Goal: Task Accomplishment & Management: Use online tool/utility

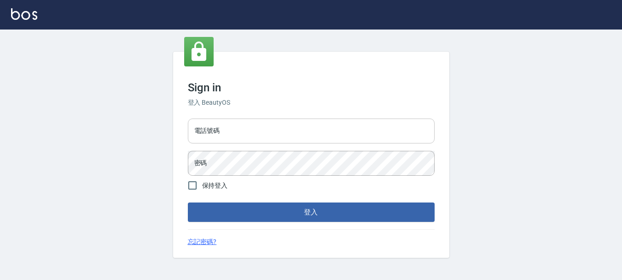
click at [229, 121] on input "電話號碼" at bounding box center [311, 130] width 247 height 25
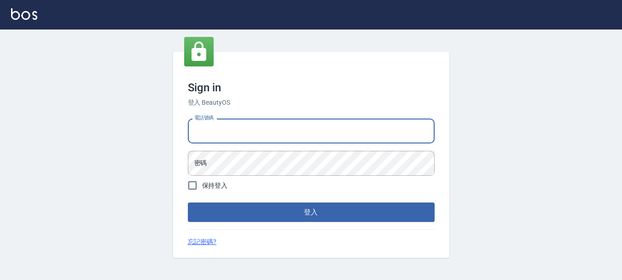
type input "0983811952"
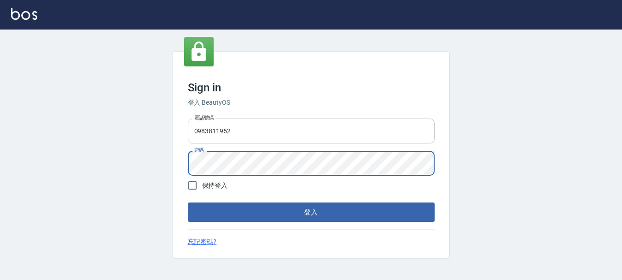
click at [188, 202] on button "登入" at bounding box center [311, 211] width 247 height 19
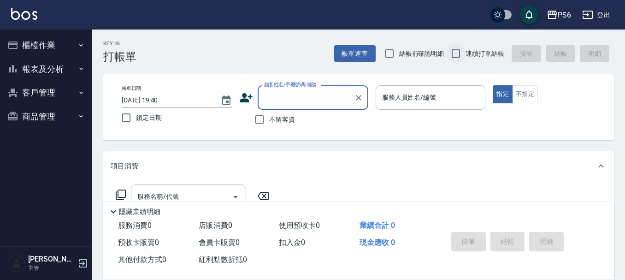
click at [460, 55] on input "連續打單結帳" at bounding box center [455, 53] width 19 height 19
checkbox input "true"
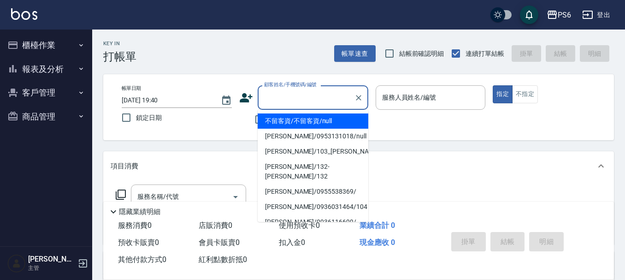
click at [294, 102] on input "顧客姓名/手機號碼/編號" at bounding box center [306, 97] width 88 height 16
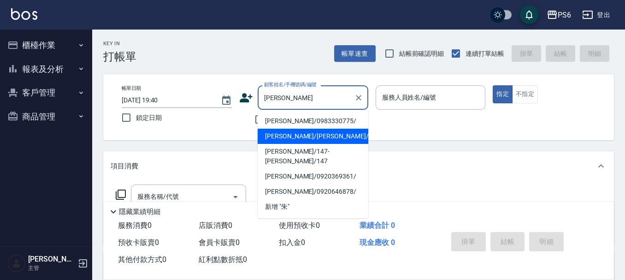
click at [301, 133] on li "[PERSON_NAME]/[PERSON_NAME]/" at bounding box center [312, 136] width 111 height 15
type input "[PERSON_NAME]/[PERSON_NAME]/"
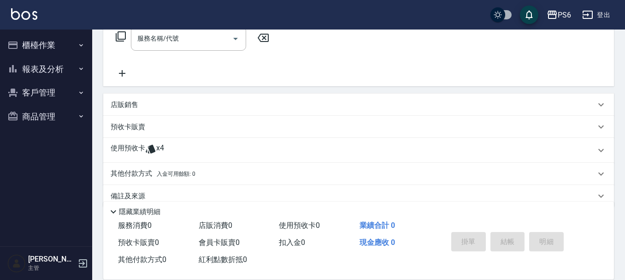
scroll to position [174, 0]
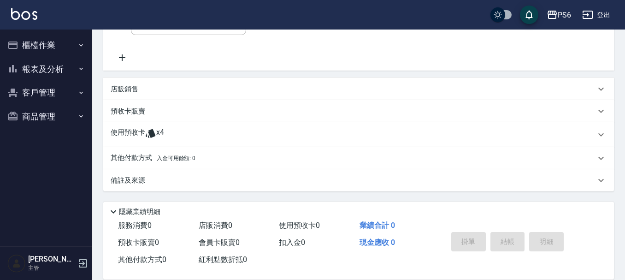
click at [132, 133] on p "使用預收卡" at bounding box center [128, 135] width 35 height 14
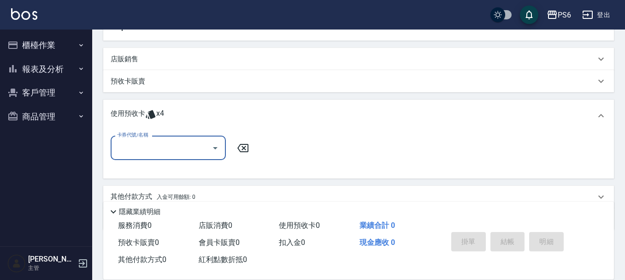
scroll to position [220, 0]
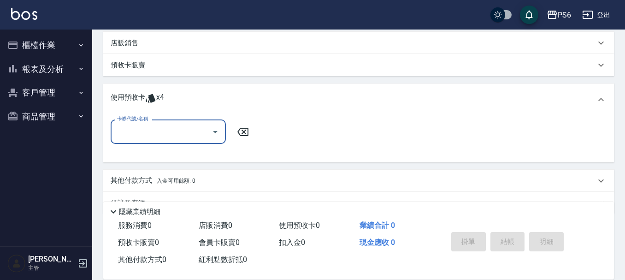
click at [159, 137] on input "卡券代號/名稱" at bounding box center [161, 131] width 93 height 16
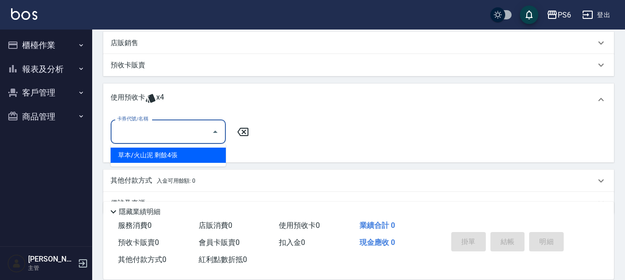
click at [165, 153] on div "草本/火山泥 剩餘4張" at bounding box center [168, 154] width 115 height 15
type input "草本/火山泥"
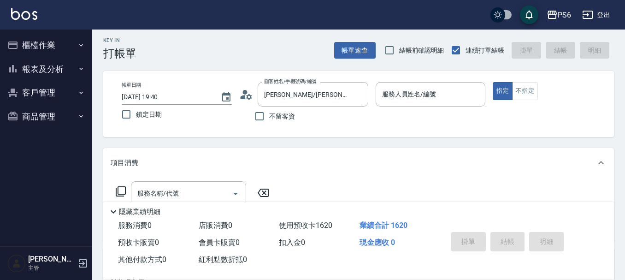
scroll to position [0, 0]
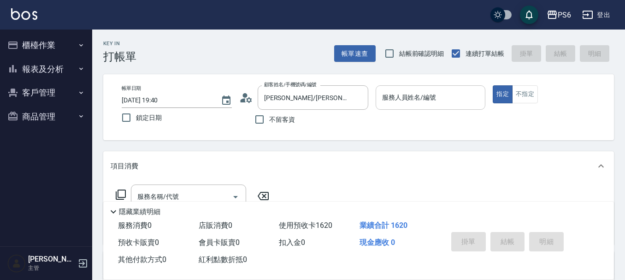
click at [425, 97] on input "服務人員姓名/編號" at bounding box center [431, 97] width 102 height 16
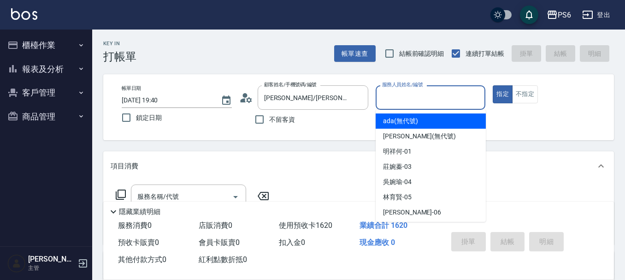
type input "9"
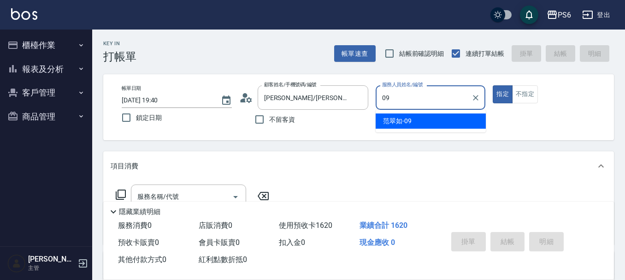
type input "[PERSON_NAME]-09"
type button "true"
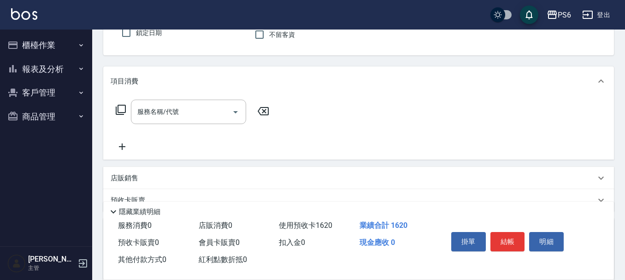
scroll to position [92, 0]
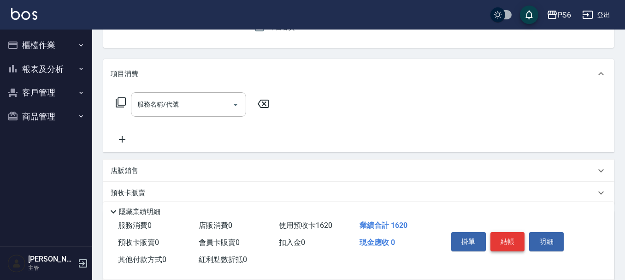
click at [507, 234] on button "結帳" at bounding box center [507, 241] width 35 height 19
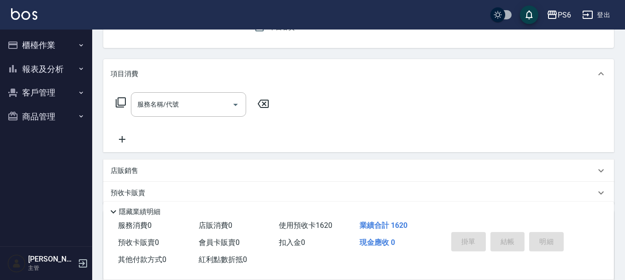
type input "[DATE] 19:41"
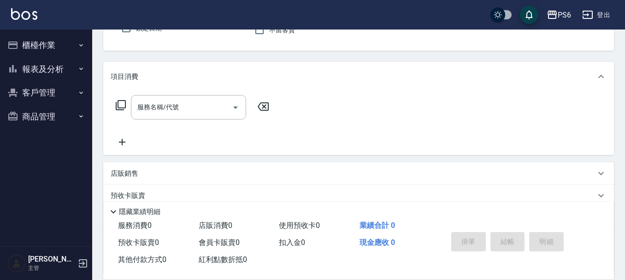
scroll to position [0, 0]
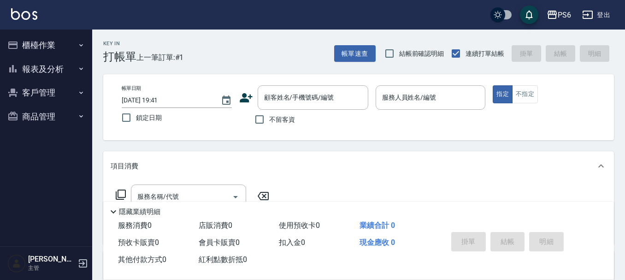
click at [282, 121] on span "不留客資" at bounding box center [282, 120] width 26 height 10
click at [269, 121] on input "不留客資" at bounding box center [259, 119] width 19 height 19
checkbox input "true"
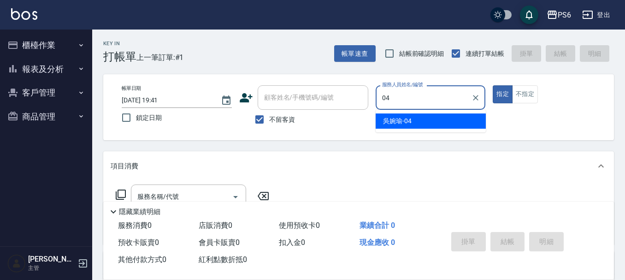
type input "[PERSON_NAME]-04"
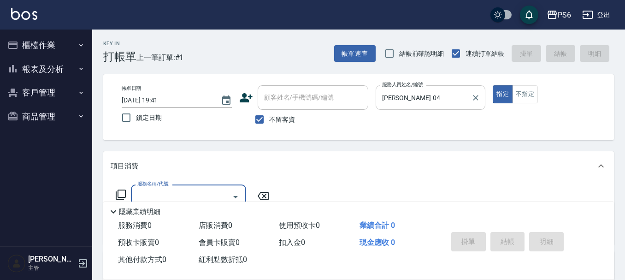
type input "5"
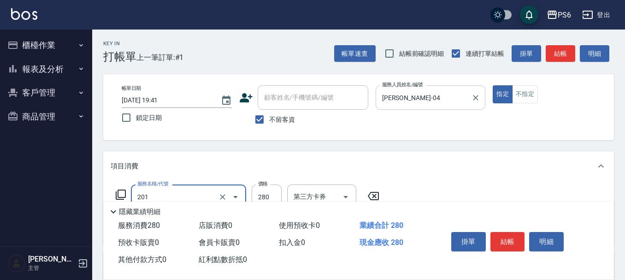
type input "一般洗髮(201)"
type input "500"
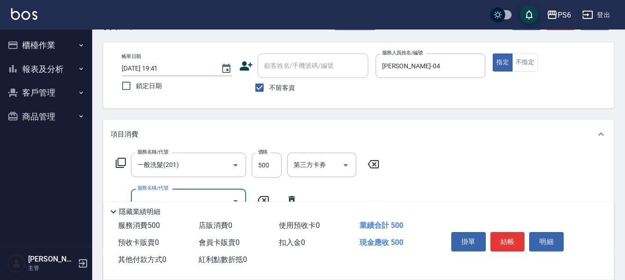
scroll to position [46, 0]
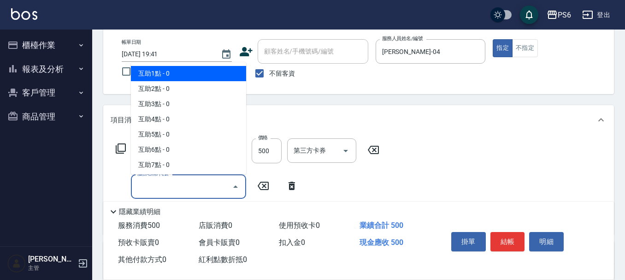
type input "互助1點(1)"
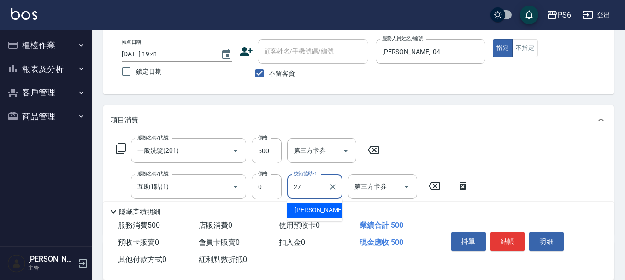
type input "[PERSON_NAME]-27"
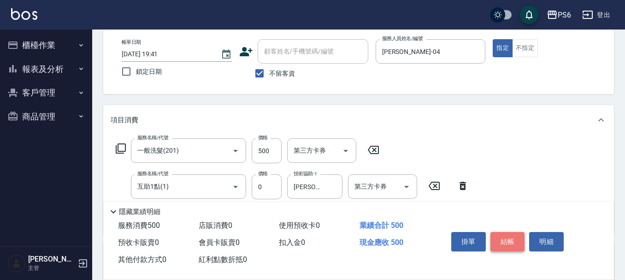
click at [507, 235] on button "結帳" at bounding box center [507, 241] width 35 height 19
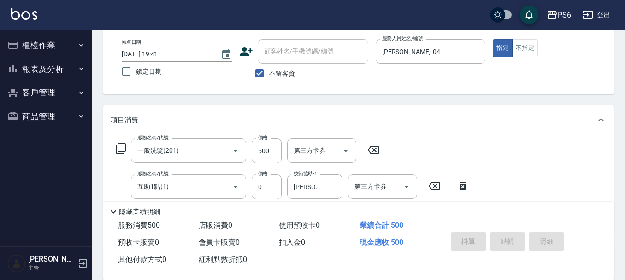
type input "[DATE] 19:42"
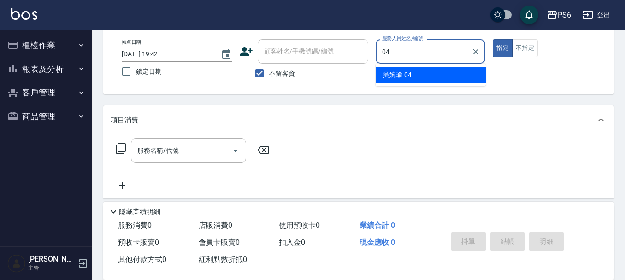
type input "[PERSON_NAME]-04"
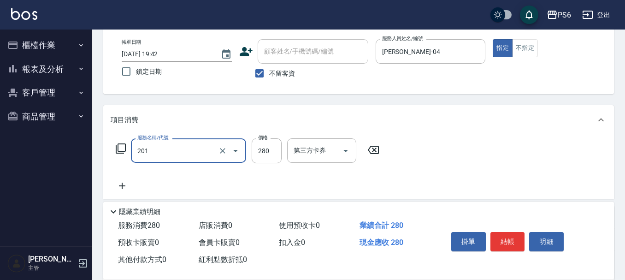
type input "一般洗髮(201)"
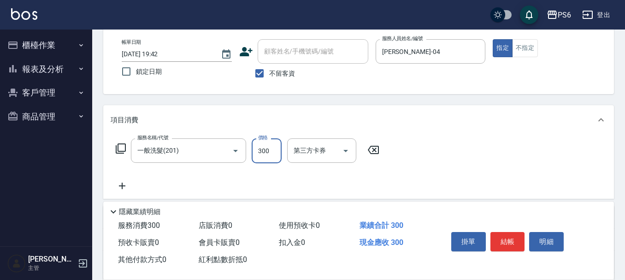
type input "300"
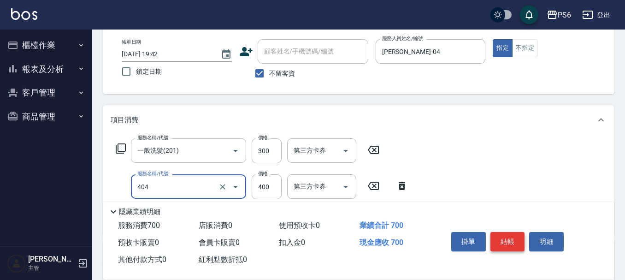
type input "B級剪髮(404)"
click at [503, 235] on button "結帳" at bounding box center [507, 241] width 35 height 19
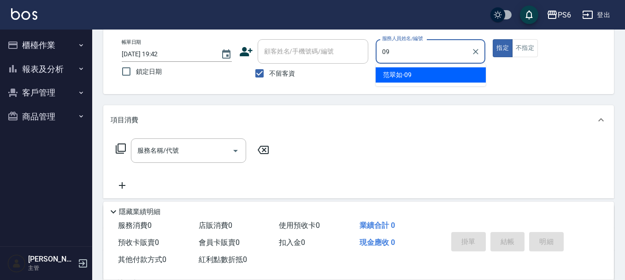
type input "[PERSON_NAME]-09"
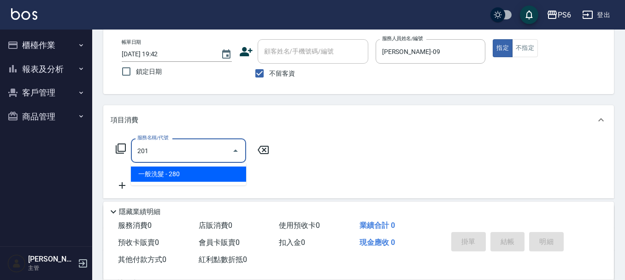
type input "一般洗髮(201)"
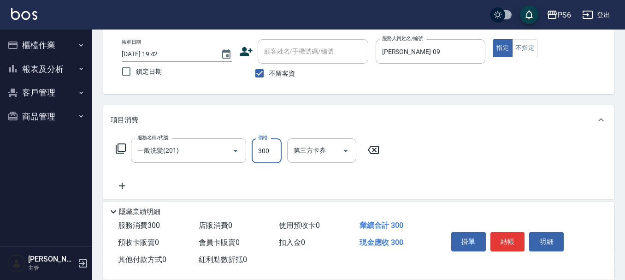
type input "300"
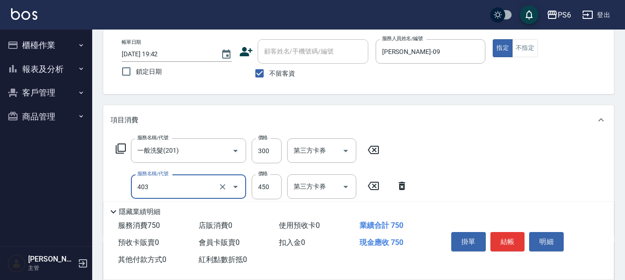
type input "A級剪髮(403)"
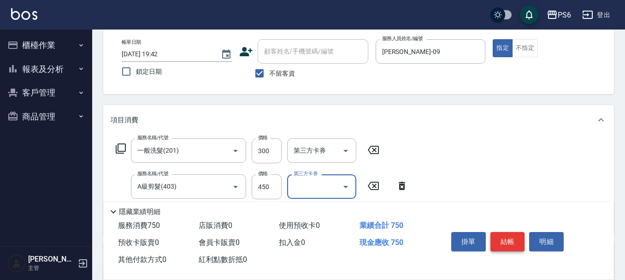
scroll to position [92, 0]
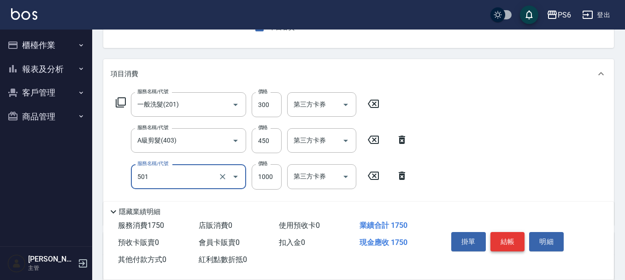
type input "局部染髮(501)"
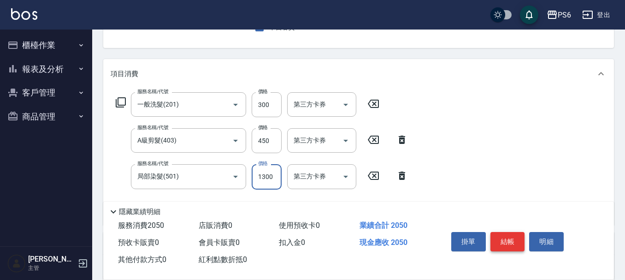
type input "1300"
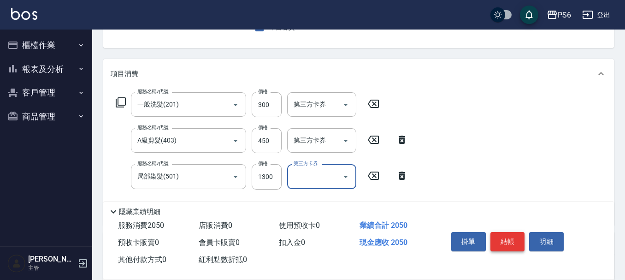
click at [498, 238] on button "結帳" at bounding box center [507, 241] width 35 height 19
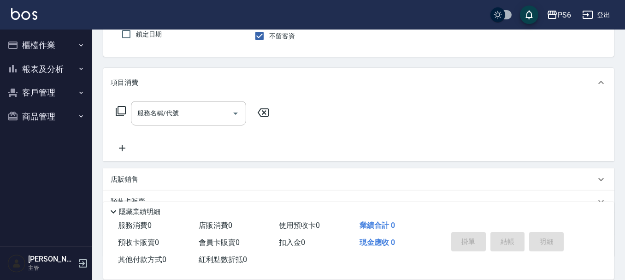
scroll to position [43, 0]
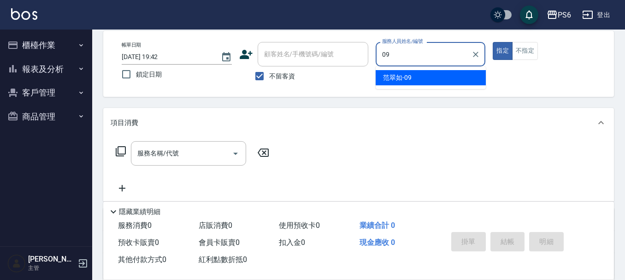
type input "[PERSON_NAME]-09"
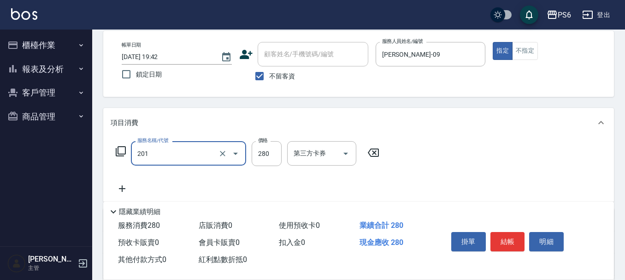
type input "一般洗髮(201)"
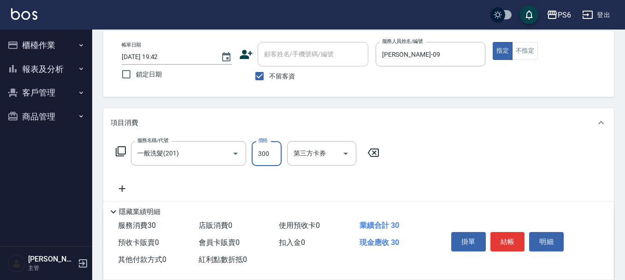
type input "300"
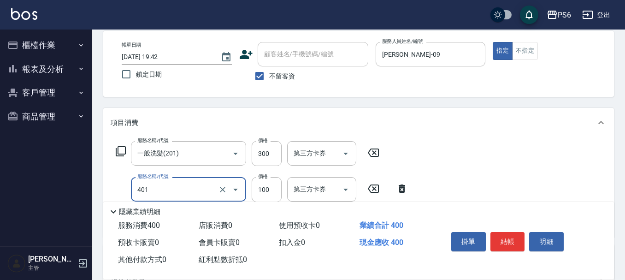
type input "造型(401)"
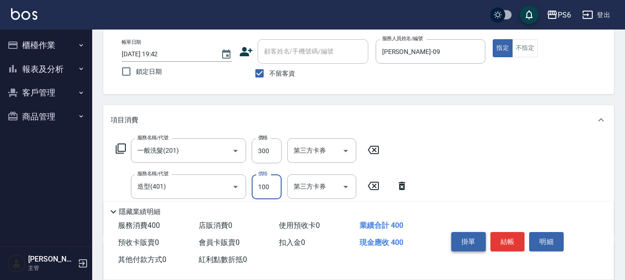
scroll to position [92, 0]
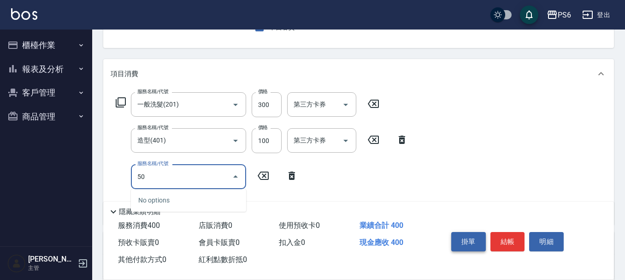
type input "5"
type input "局部燙髮(301)"
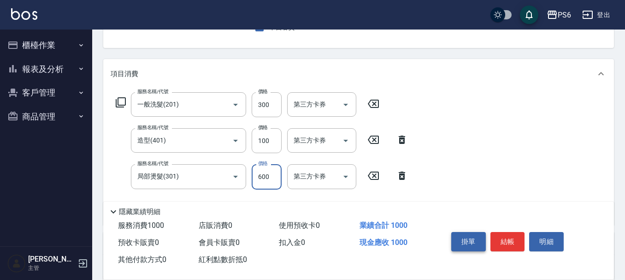
type input "600"
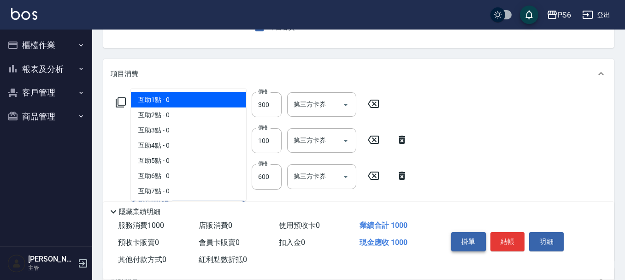
type input "互助1點(1)"
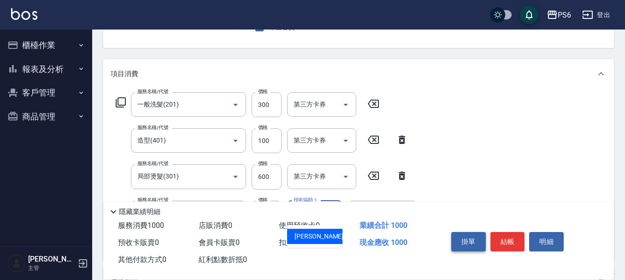
type input "[PERSON_NAME]-27"
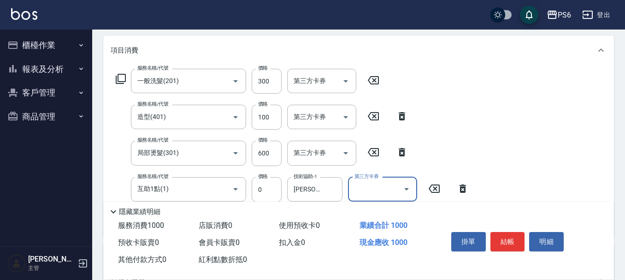
scroll to position [138, 0]
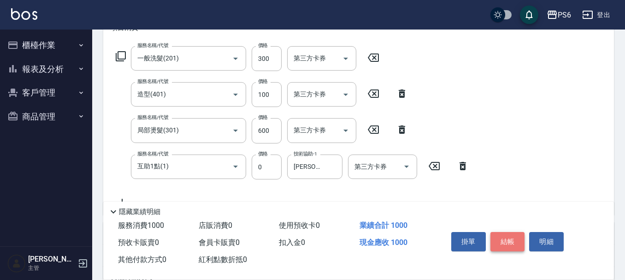
click at [501, 239] on button "結帳" at bounding box center [507, 241] width 35 height 19
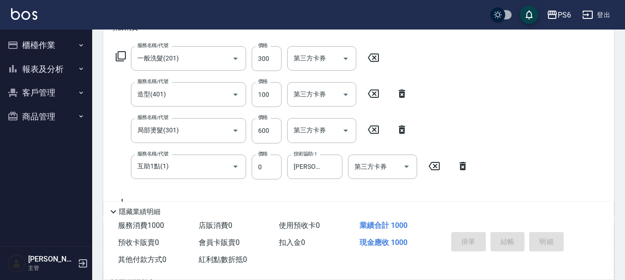
type input "[DATE] 19:43"
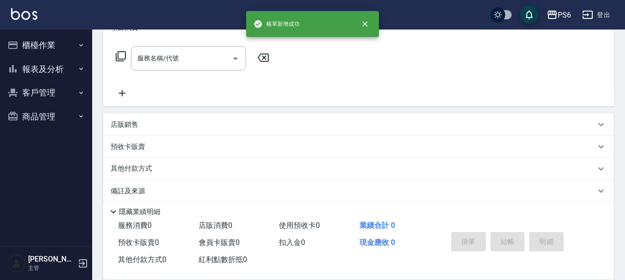
scroll to position [0, 0]
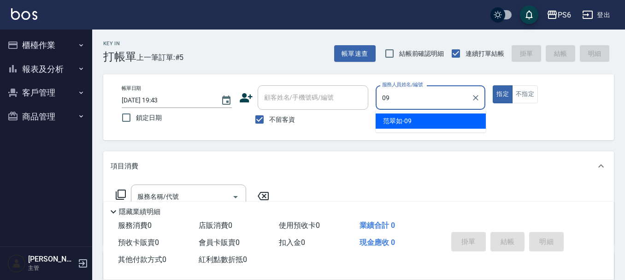
type input "[PERSON_NAME]-09"
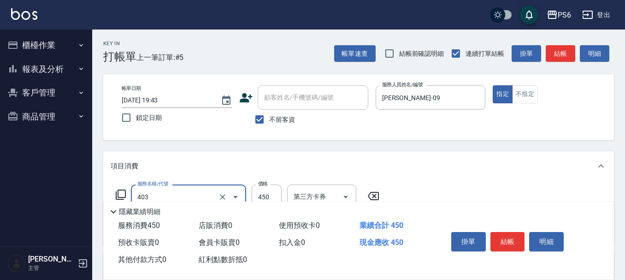
type input "A級剪髮(403)"
click at [492, 238] on button "結帳" at bounding box center [507, 241] width 35 height 19
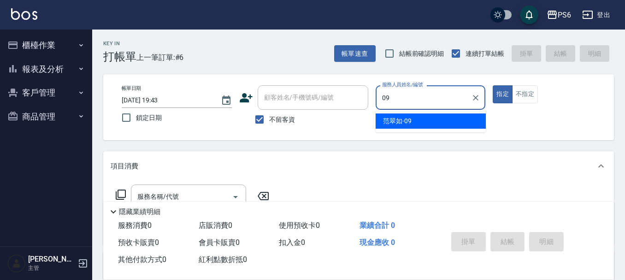
type input "[PERSON_NAME]-09"
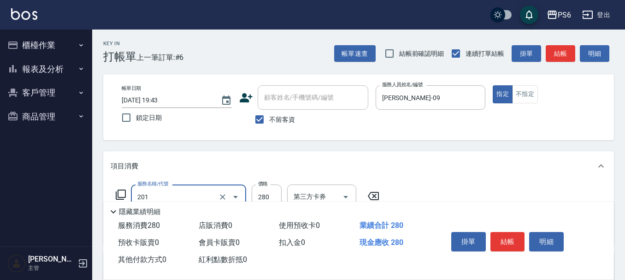
type input "一般洗髮(201)"
type input "300"
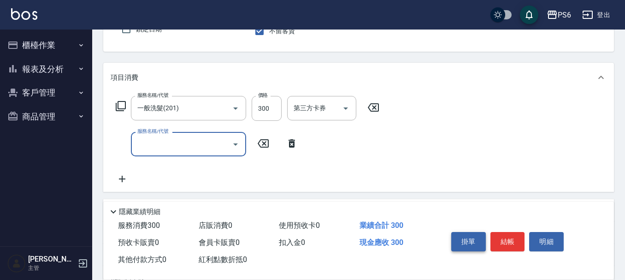
scroll to position [92, 0]
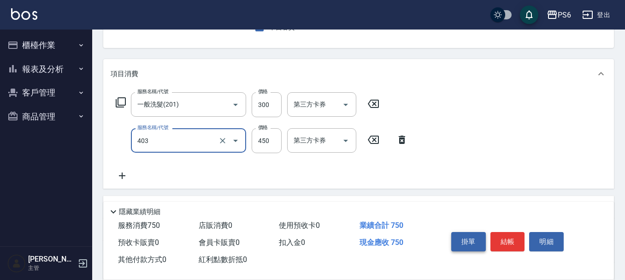
type input "A級剪髮(403)"
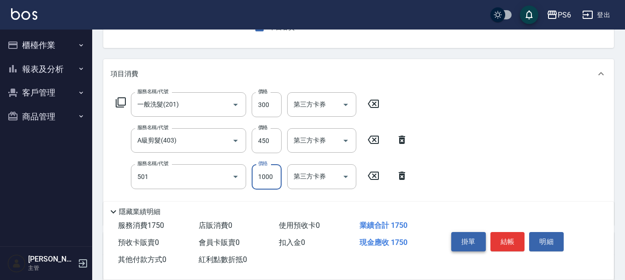
type input "局部染髮(501)"
type input "1300"
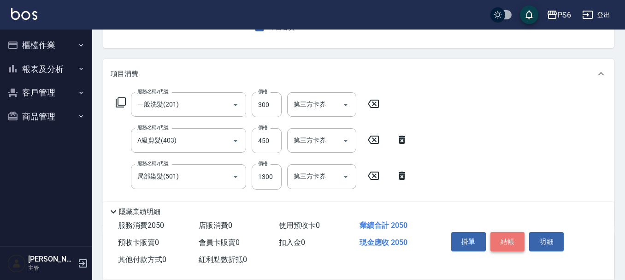
click at [516, 234] on button "結帳" at bounding box center [507, 241] width 35 height 19
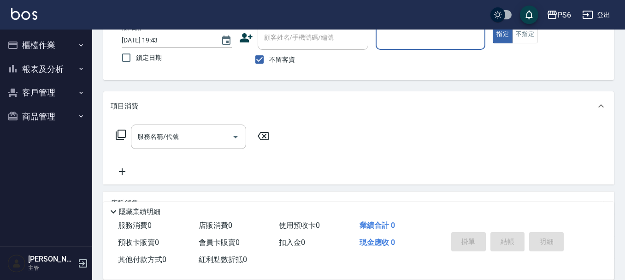
scroll to position [0, 0]
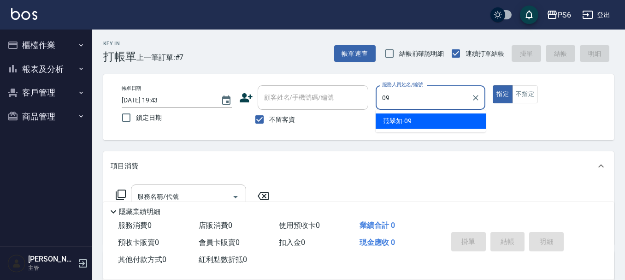
type input "[PERSON_NAME]-09"
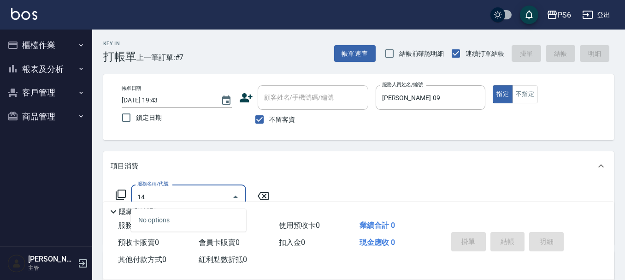
type input "1"
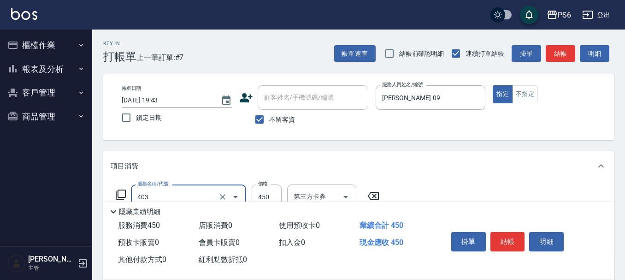
type input "A級剪髮(403)"
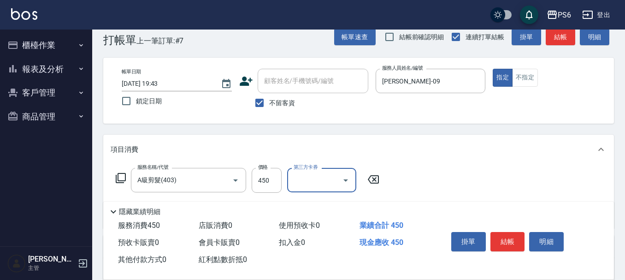
scroll to position [46, 0]
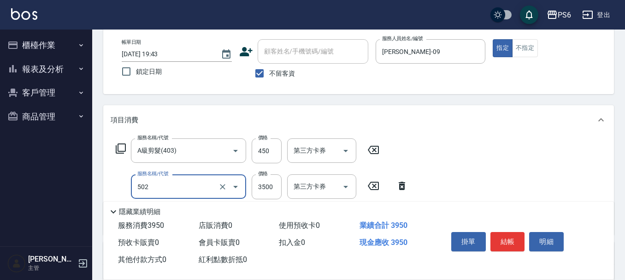
type input "水漾染髮(502)"
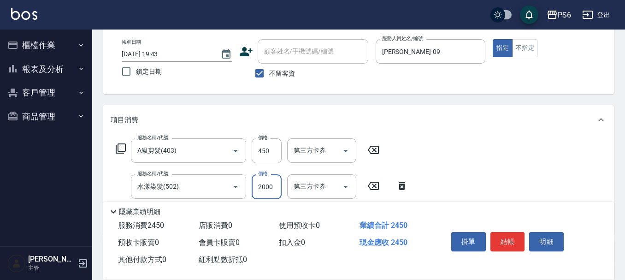
type input "2000"
click at [520, 235] on button "結帳" at bounding box center [507, 241] width 35 height 19
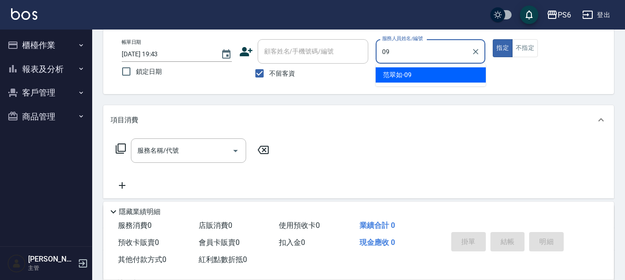
type input "[PERSON_NAME]-09"
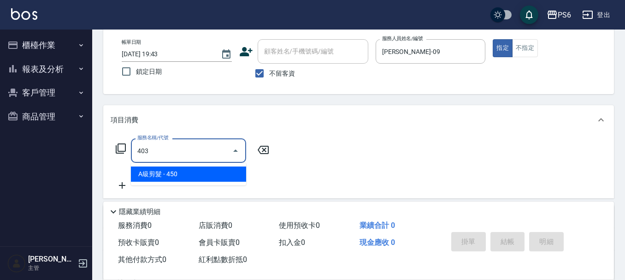
type input "A級剪髮(403)"
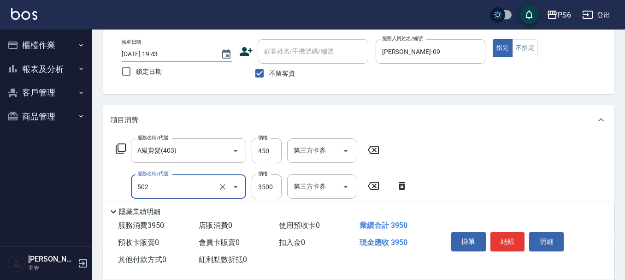
type input "水漾染髮(502)"
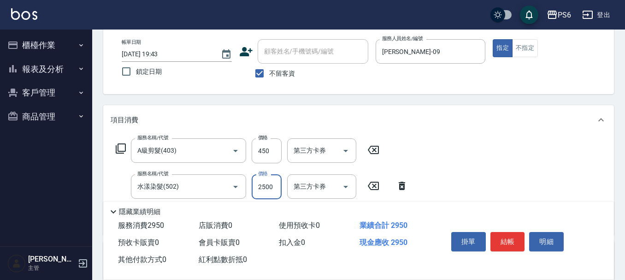
type input "2500"
click at [519, 235] on button "結帳" at bounding box center [507, 241] width 35 height 19
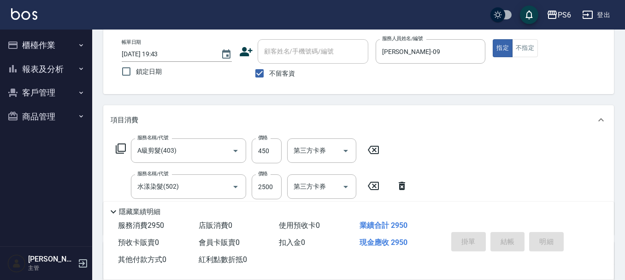
type input "[DATE] 19:44"
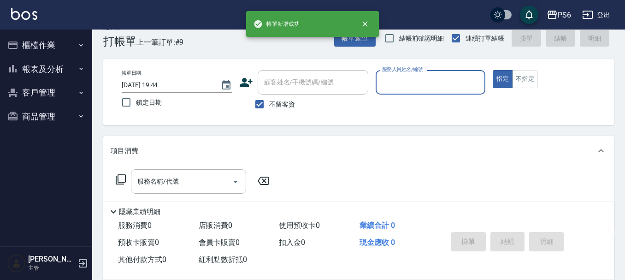
scroll to position [0, 0]
